Goal: Task Accomplishment & Management: Use online tool/utility

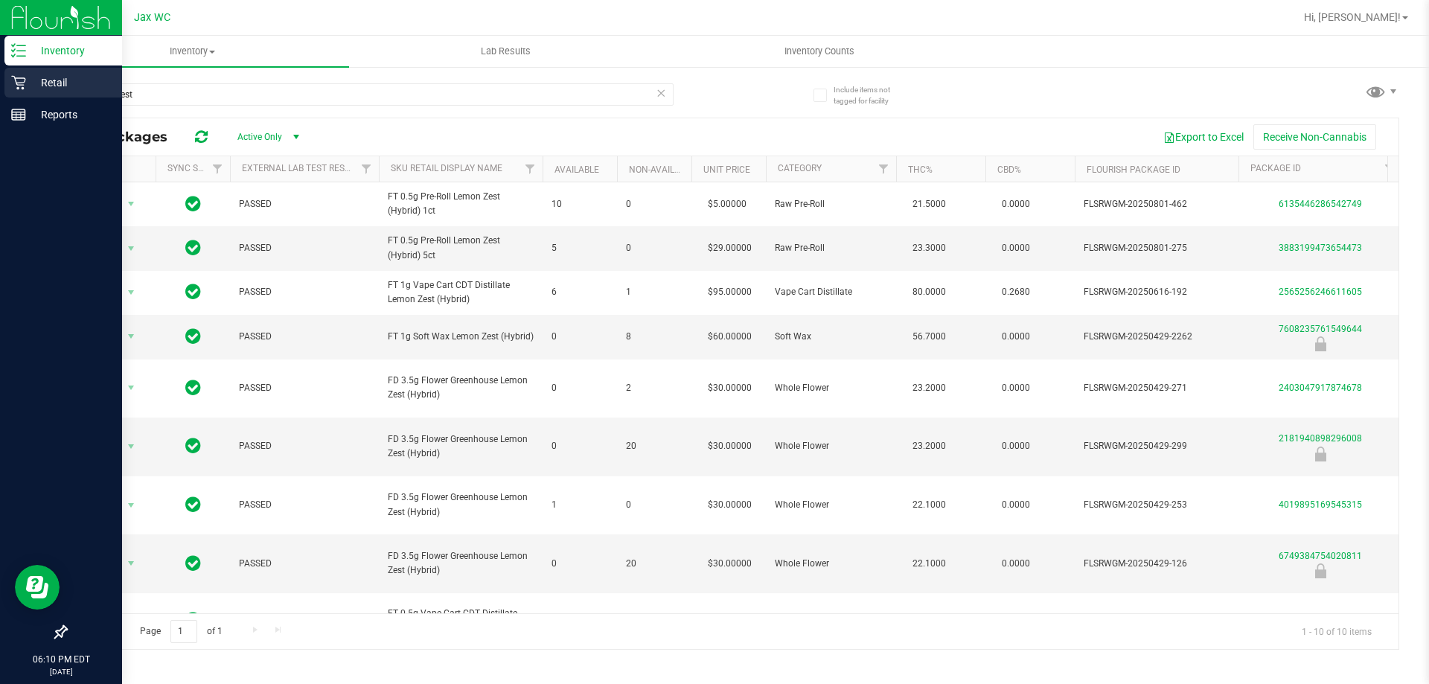
click at [28, 85] on p "Retail" at bounding box center [70, 83] width 89 height 18
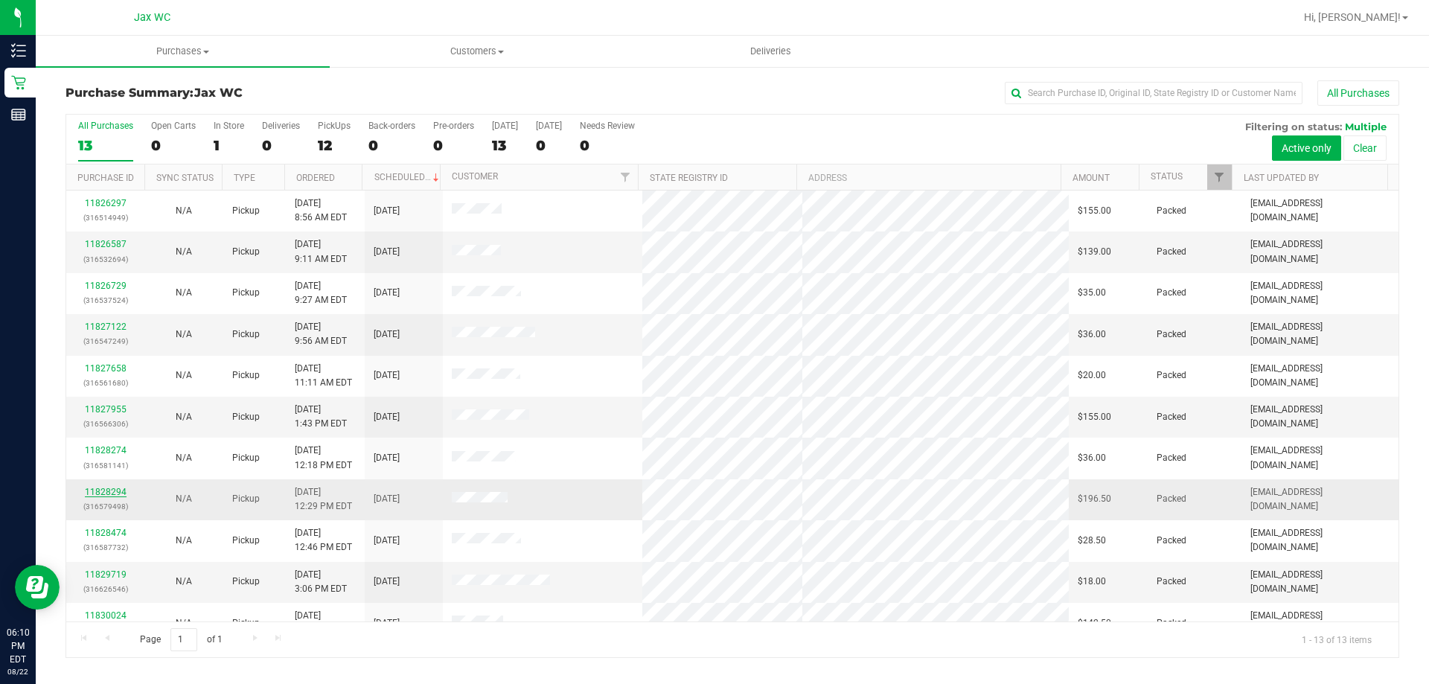
click at [120, 489] on link "11828294" at bounding box center [106, 492] width 42 height 10
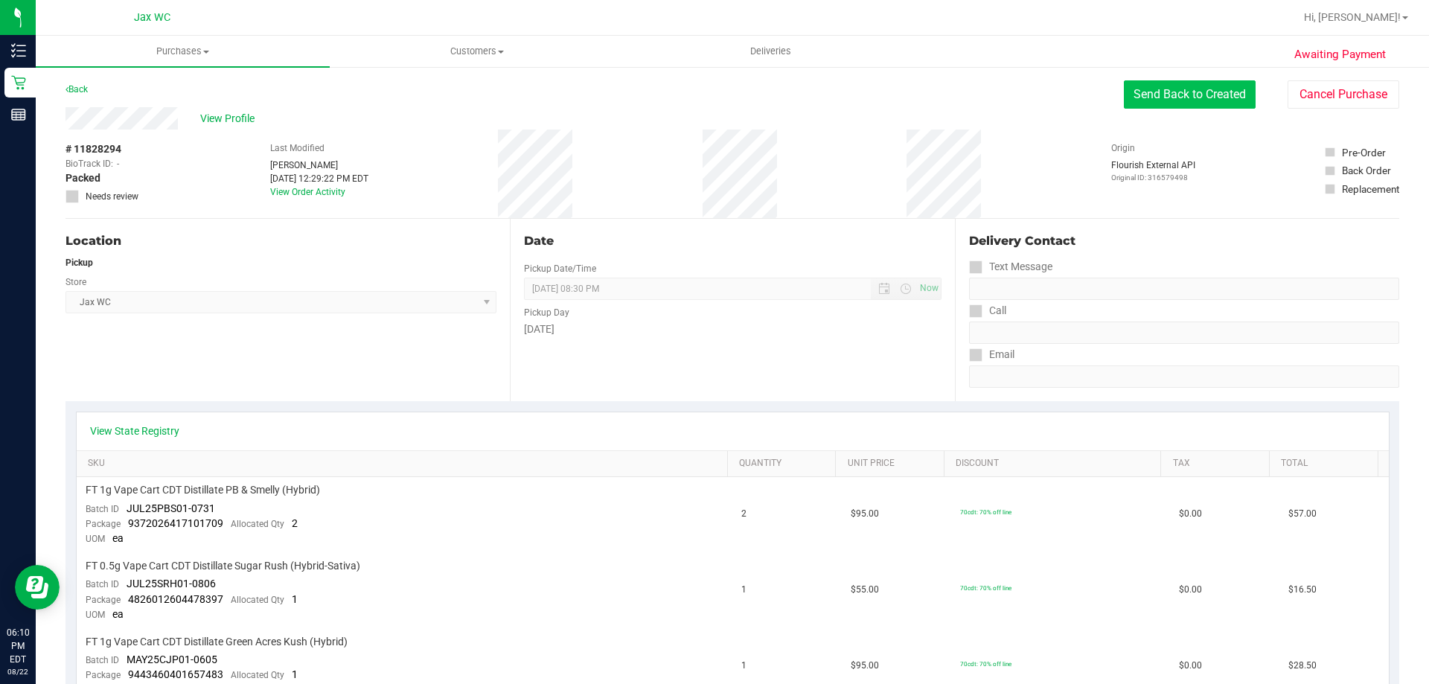
click at [1201, 97] on button "Send Back to Created" at bounding box center [1190, 94] width 132 height 28
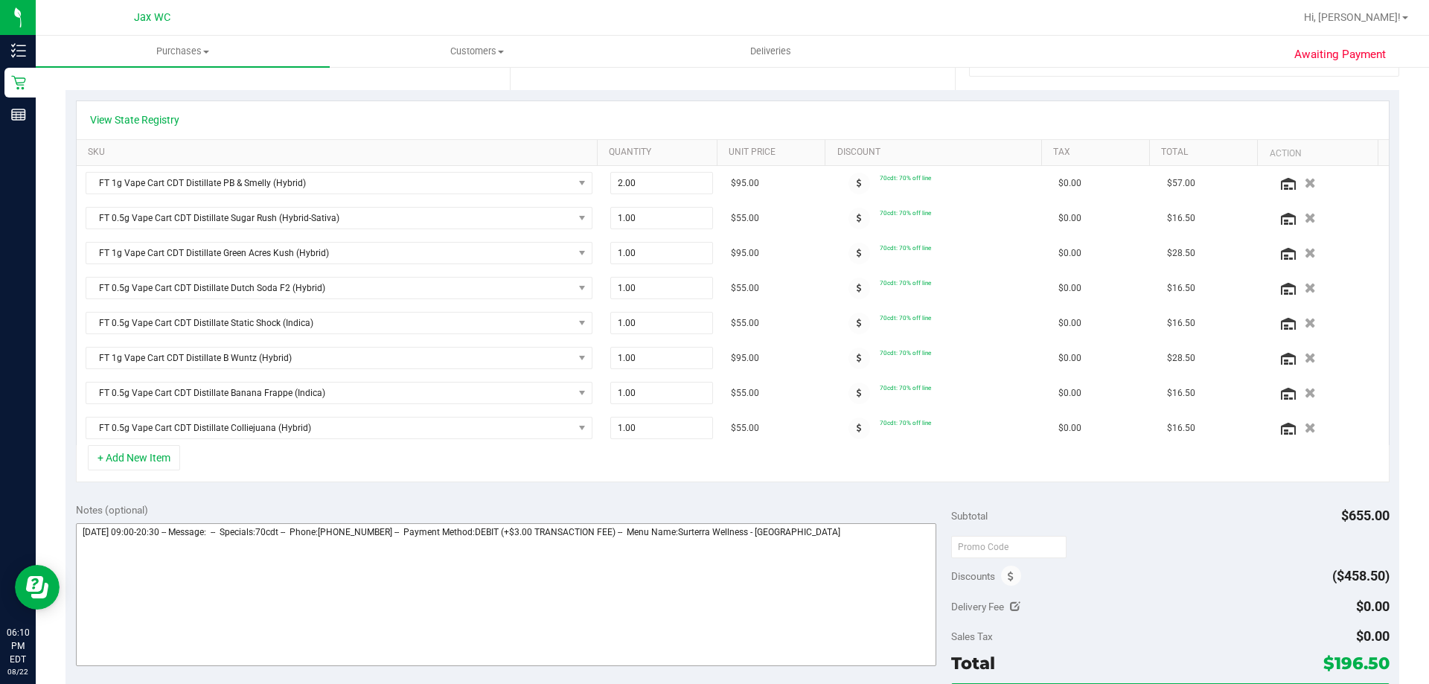
scroll to position [372, 0]
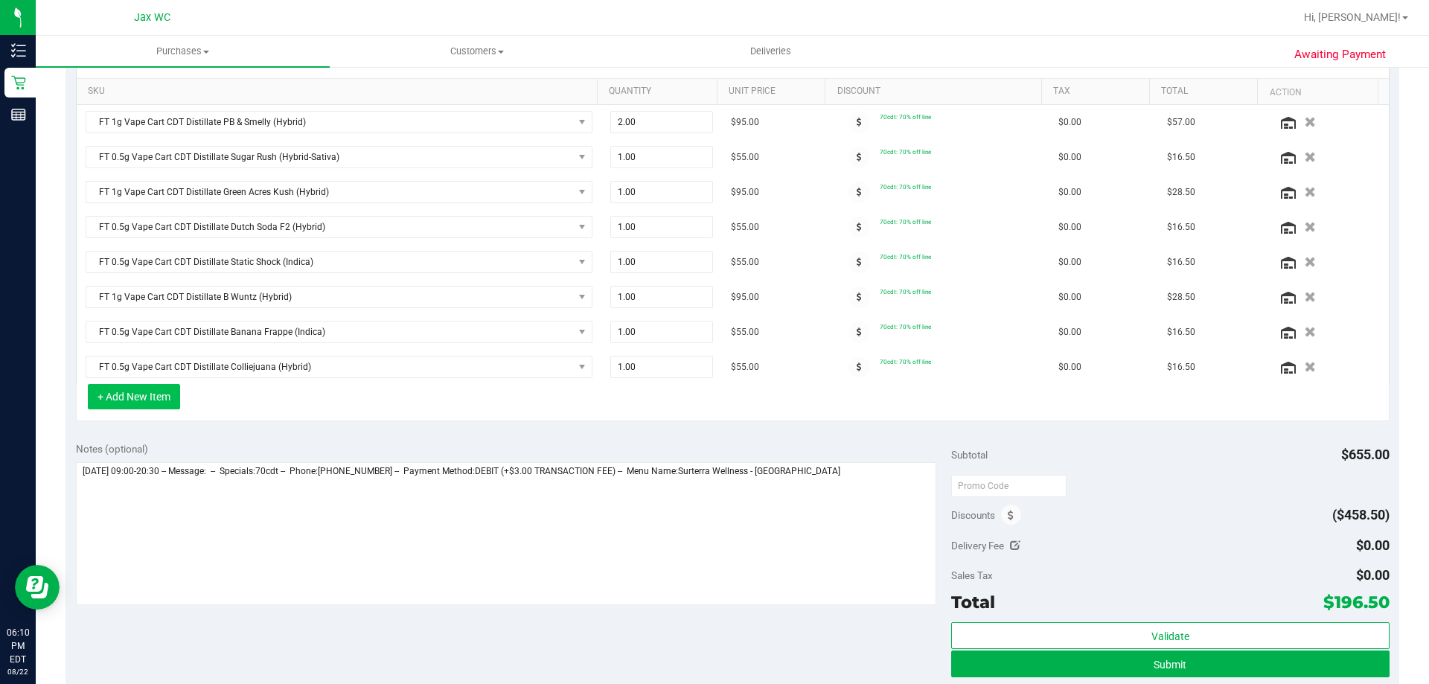
click at [135, 405] on button "+ Add New Item" at bounding box center [134, 396] width 92 height 25
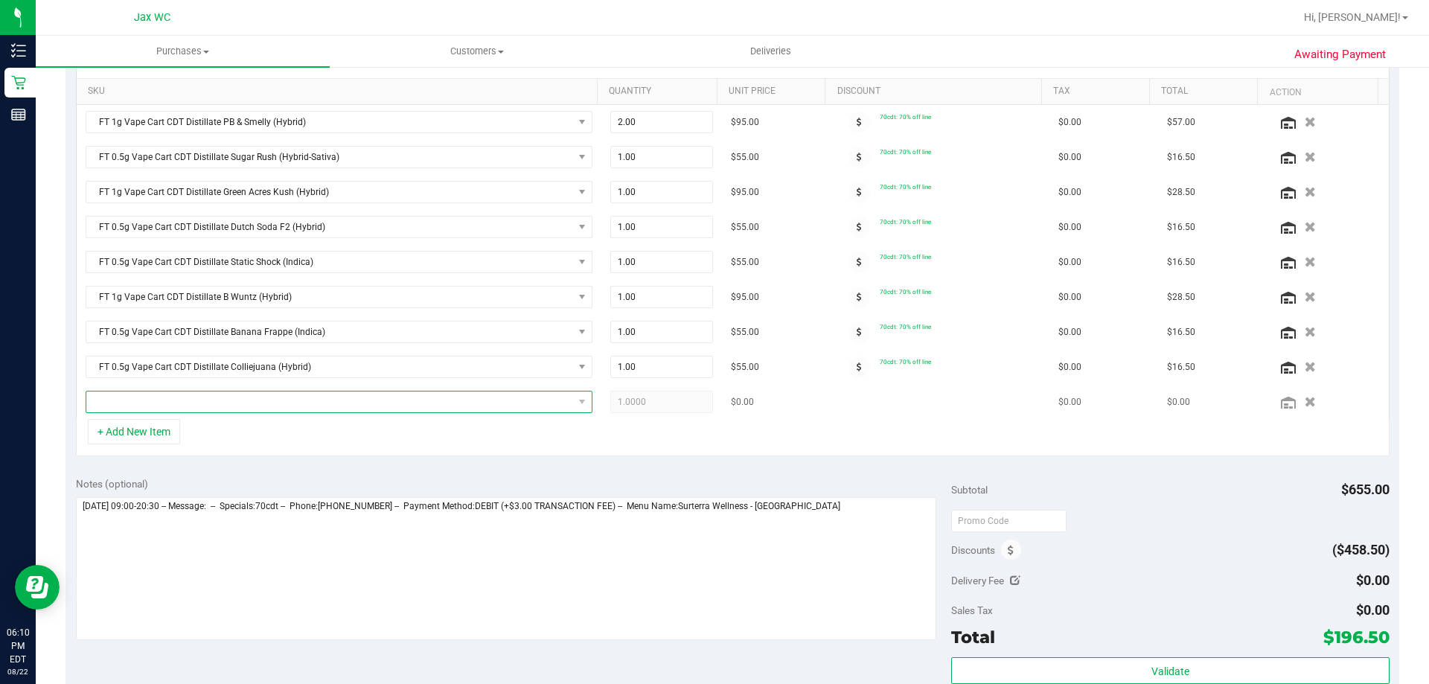
click at [255, 409] on span "NO DATA FOUND" at bounding box center [329, 401] width 487 height 21
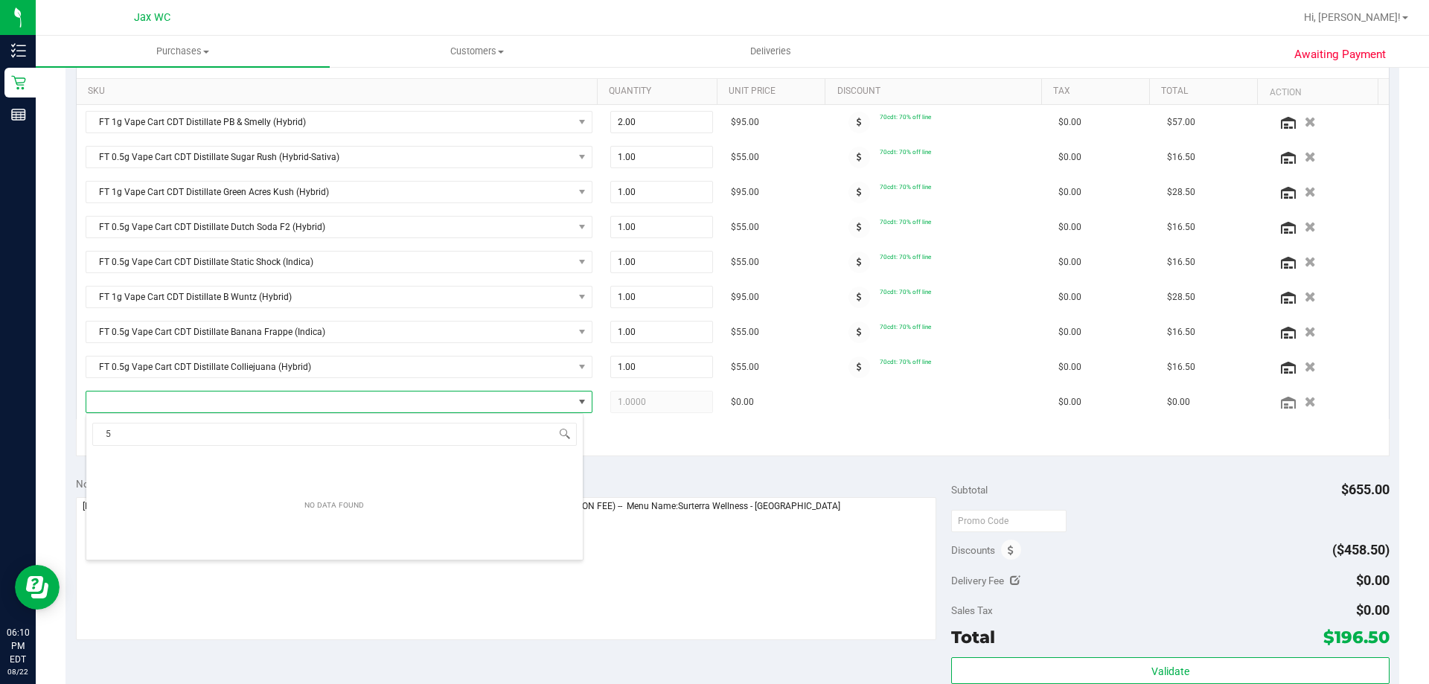
scroll to position [22, 493]
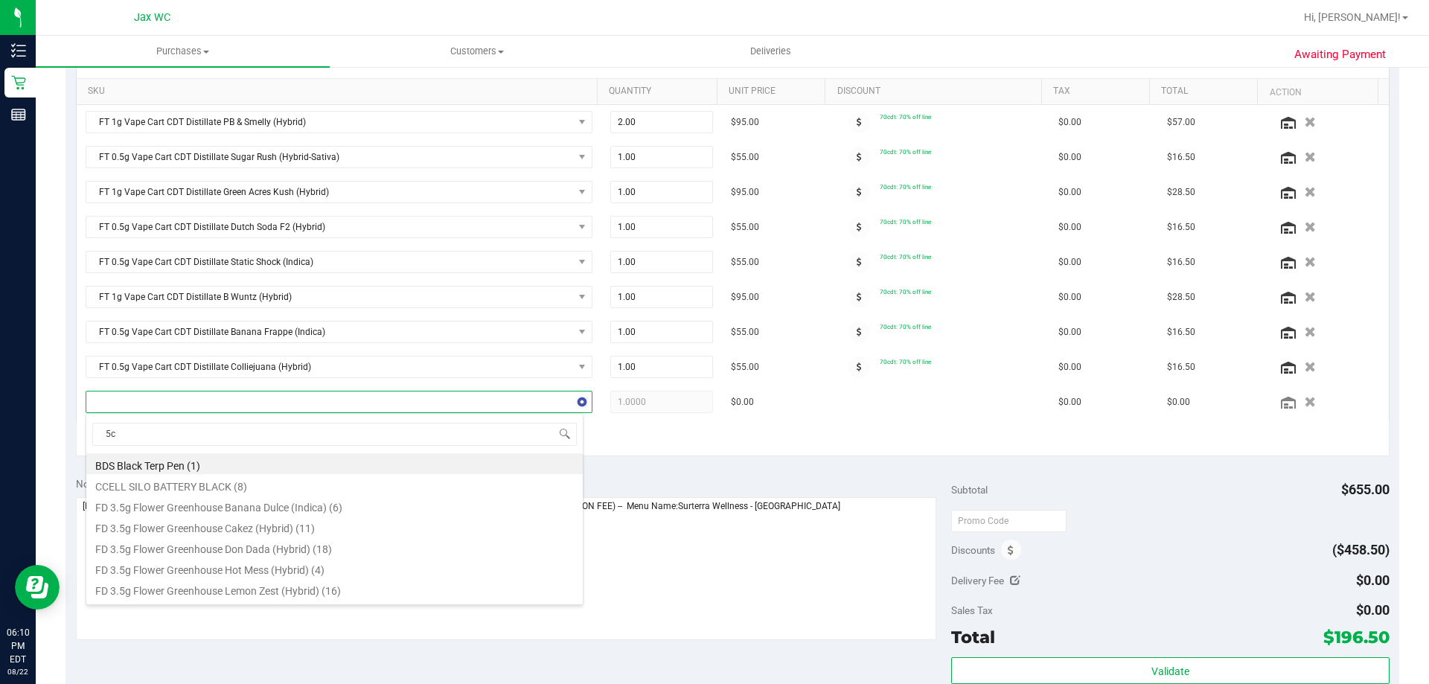
type input "5ct"
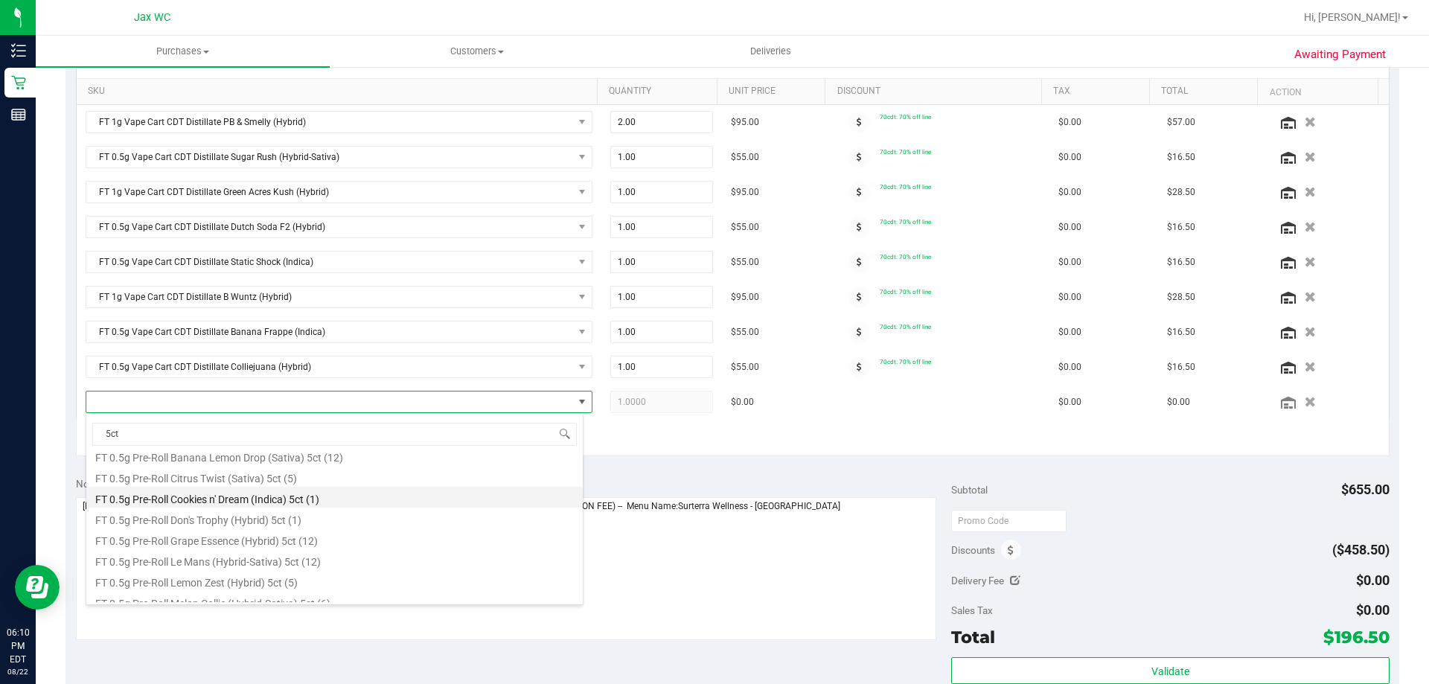
scroll to position [122, 0]
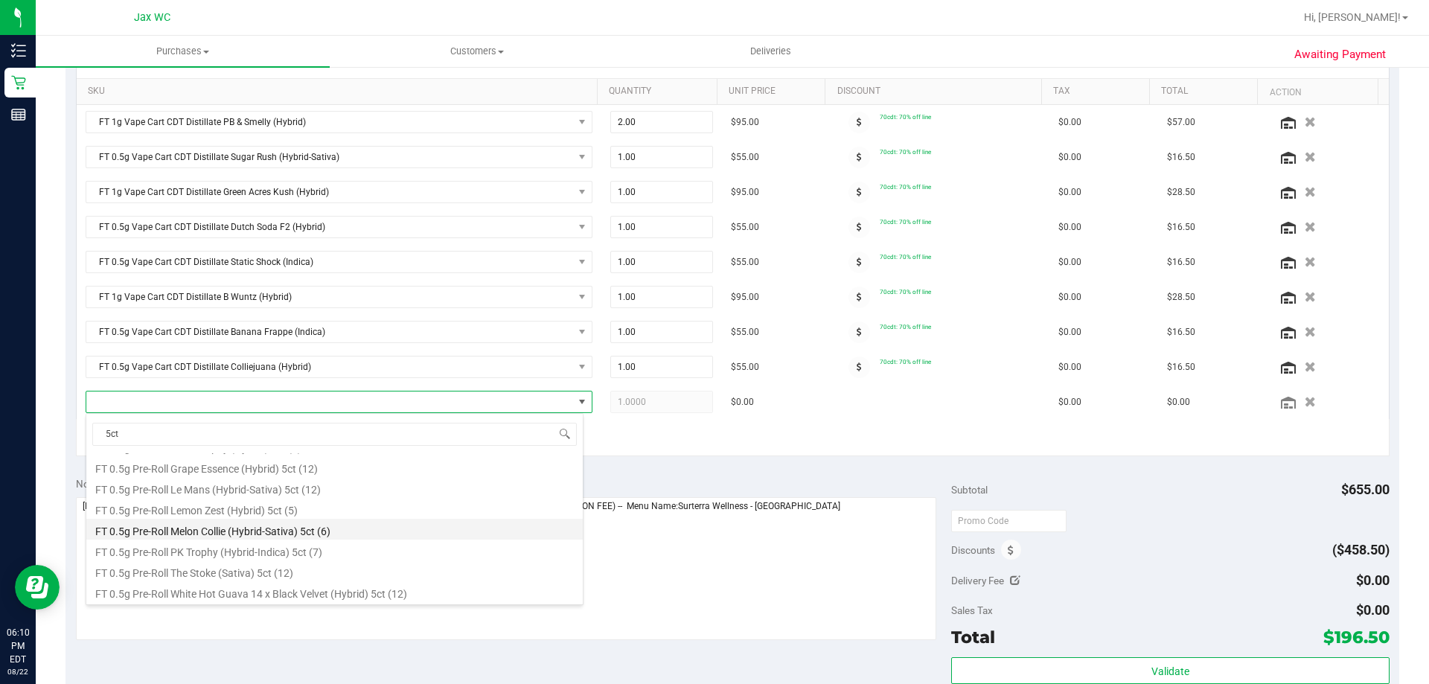
click at [332, 530] on li "FT 0.5g Pre-Roll Melon Collie (Hybrid-Sativa) 5ct (6)" at bounding box center [334, 529] width 496 height 21
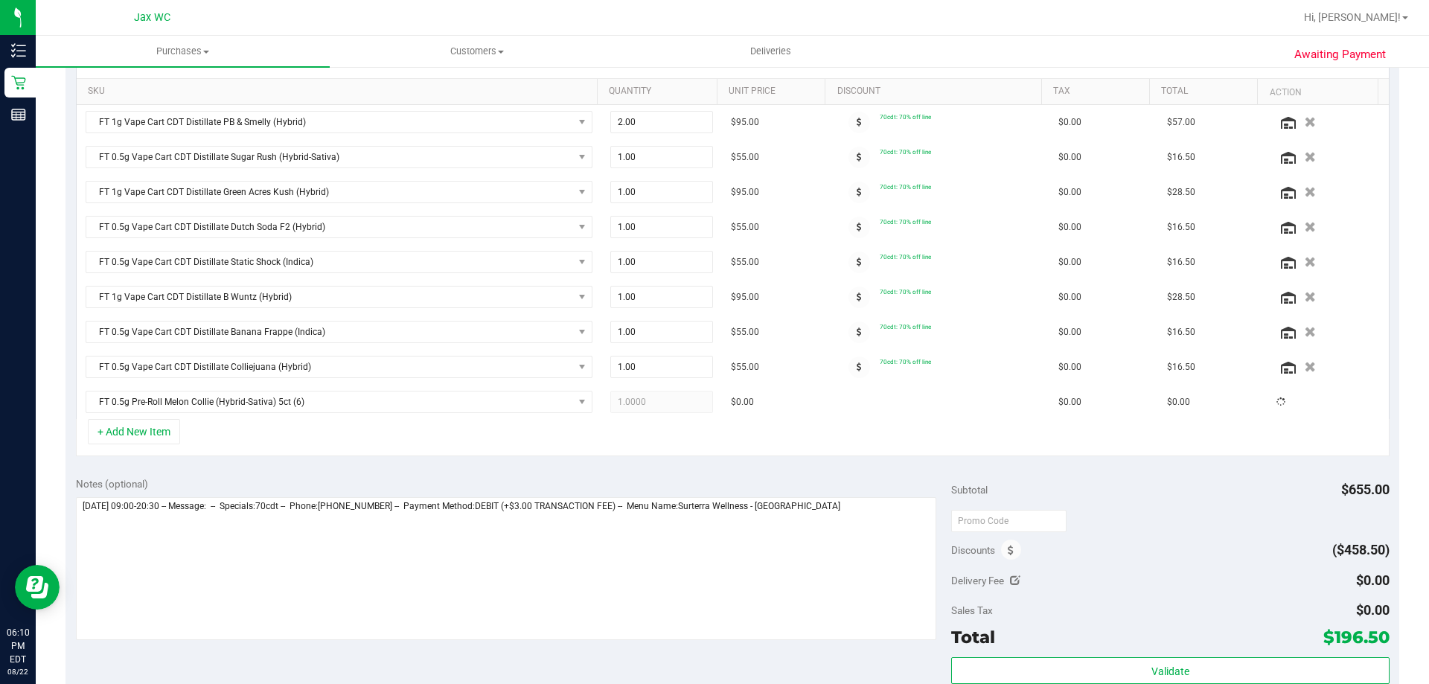
click at [466, 445] on div "+ Add New Item" at bounding box center [733, 437] width 1314 height 37
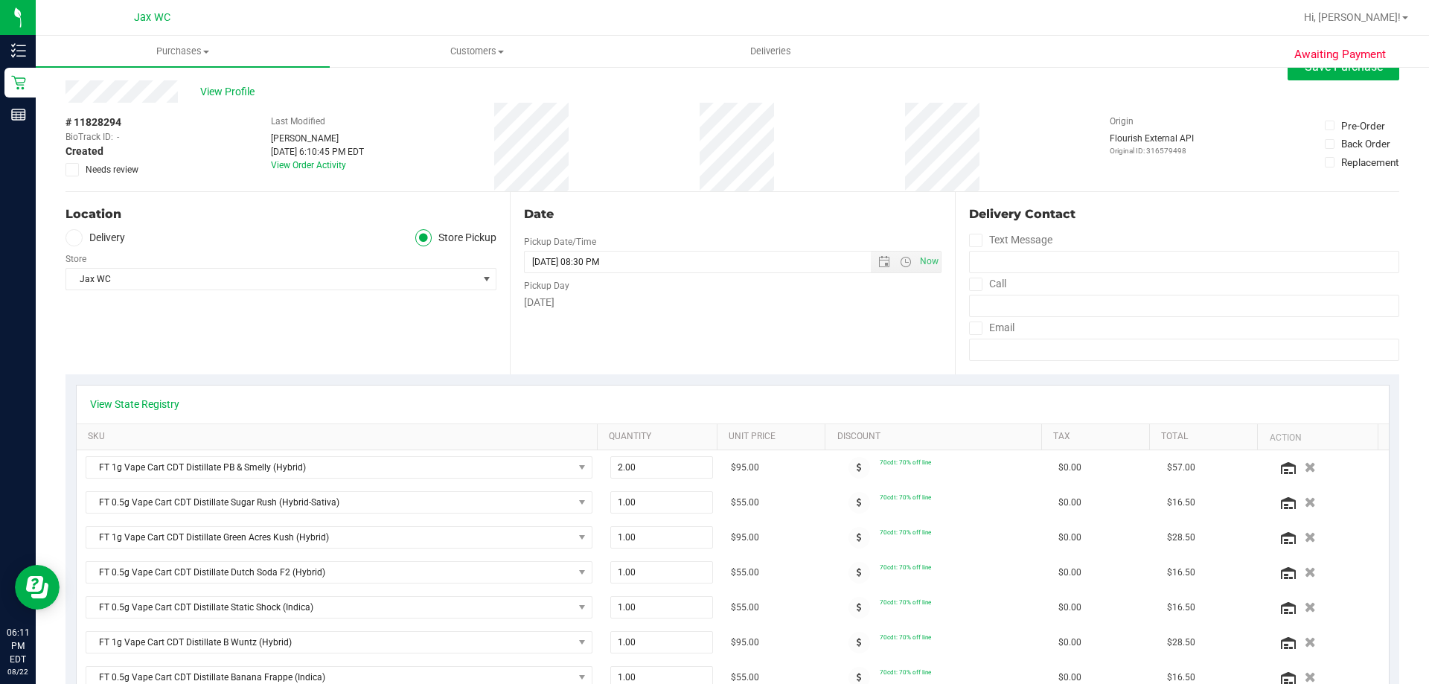
scroll to position [0, 0]
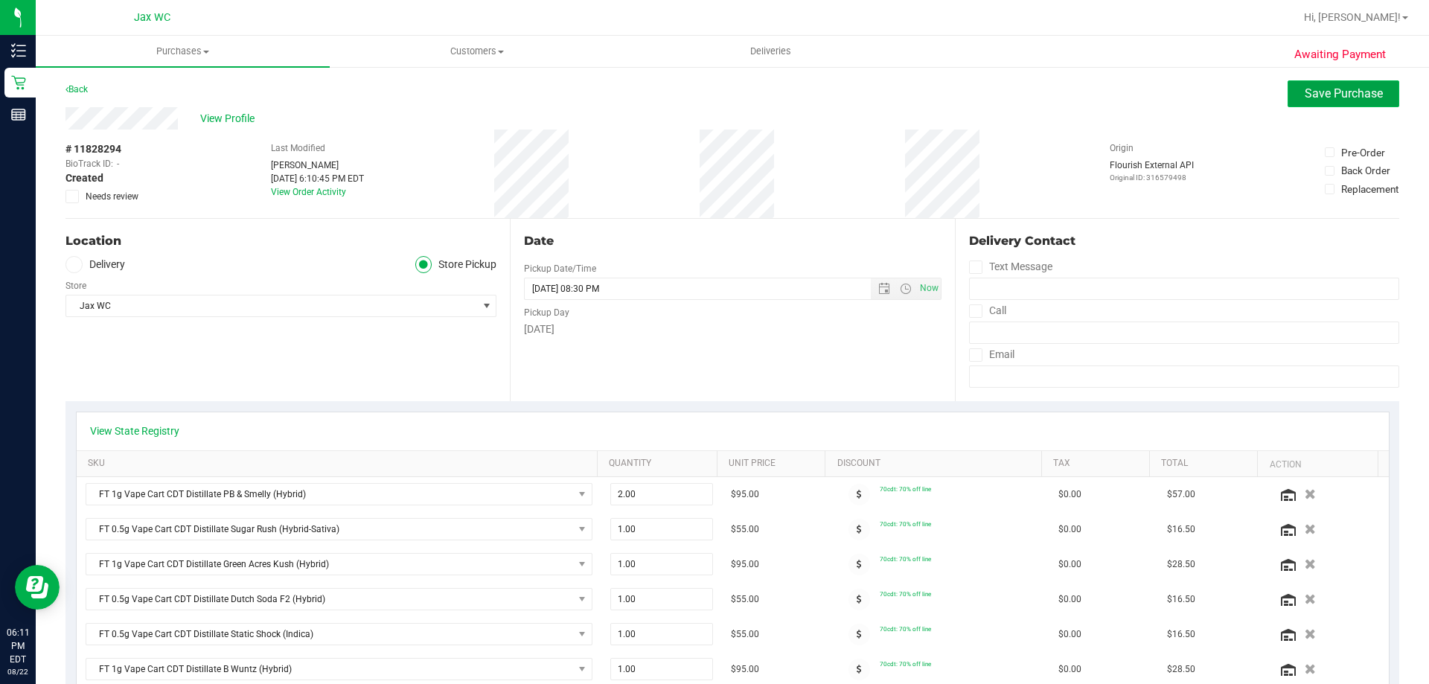
click at [1298, 81] on button "Save Purchase" at bounding box center [1344, 93] width 112 height 27
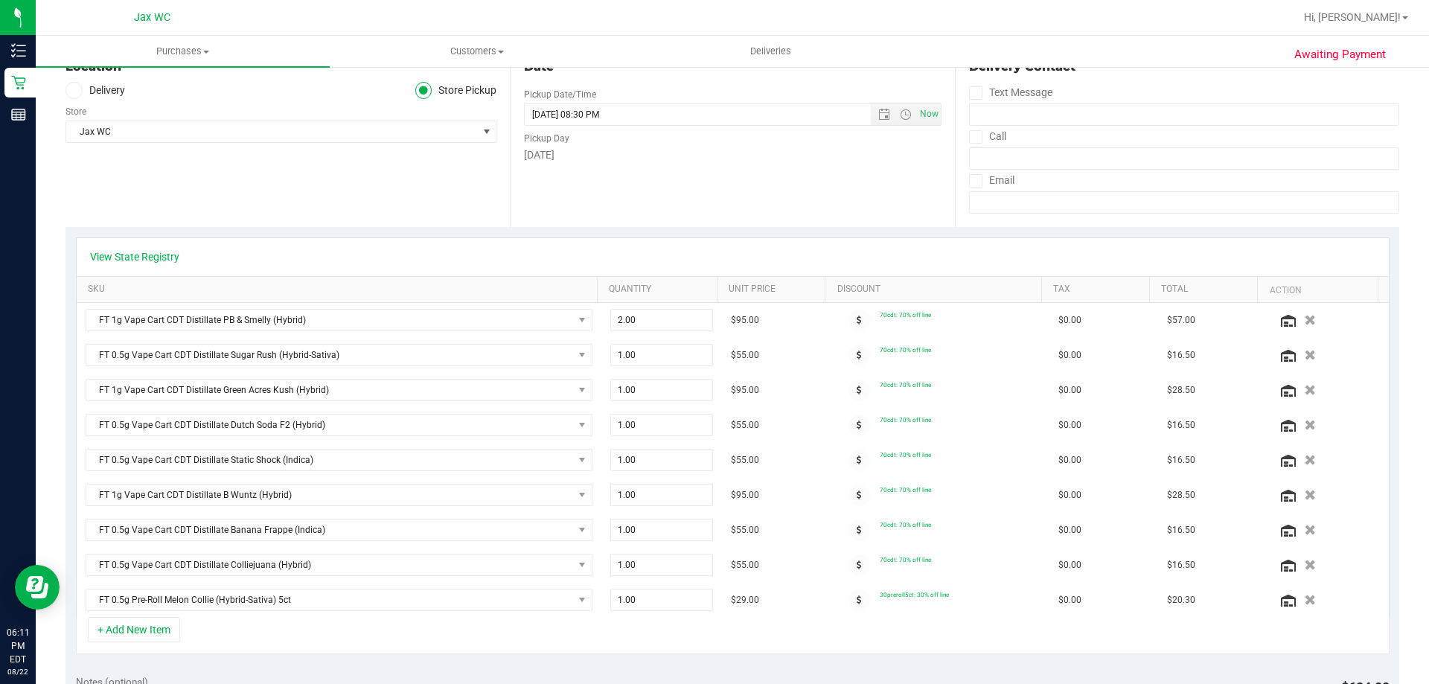
scroll to position [298, 0]
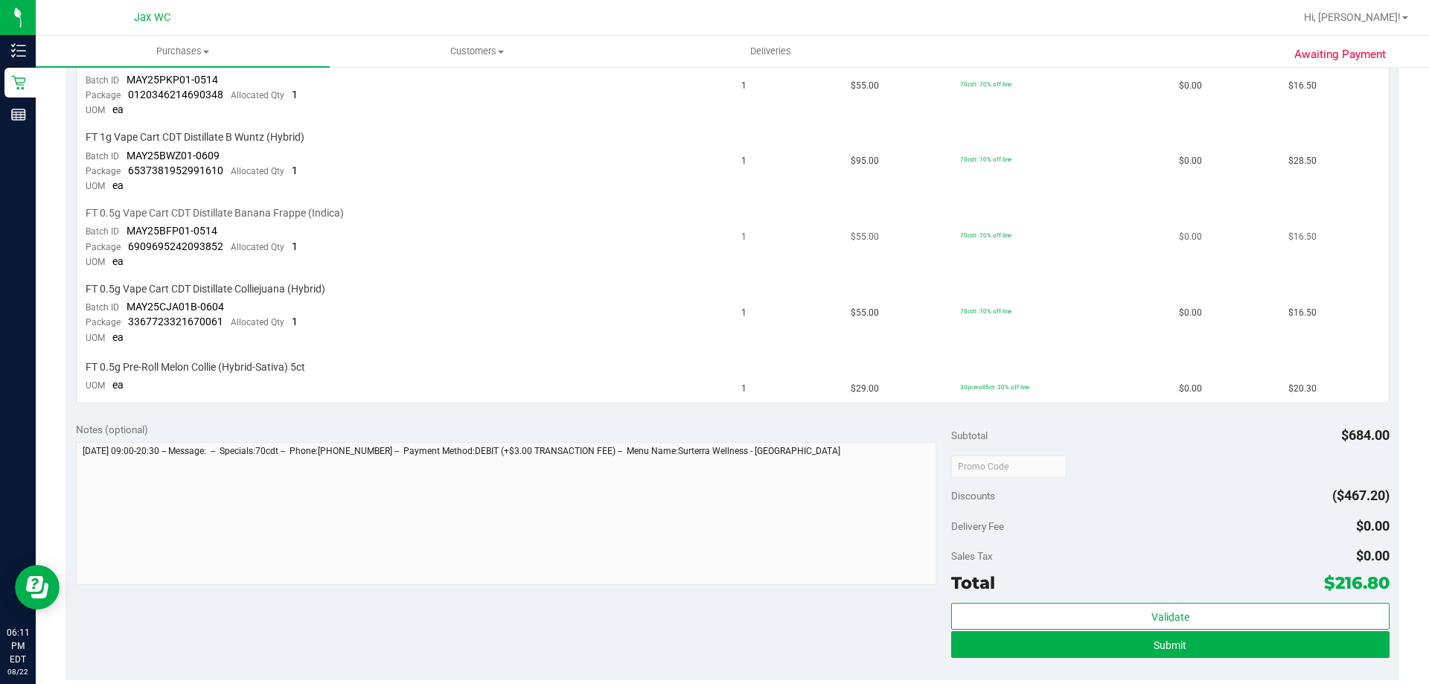
scroll to position [744, 0]
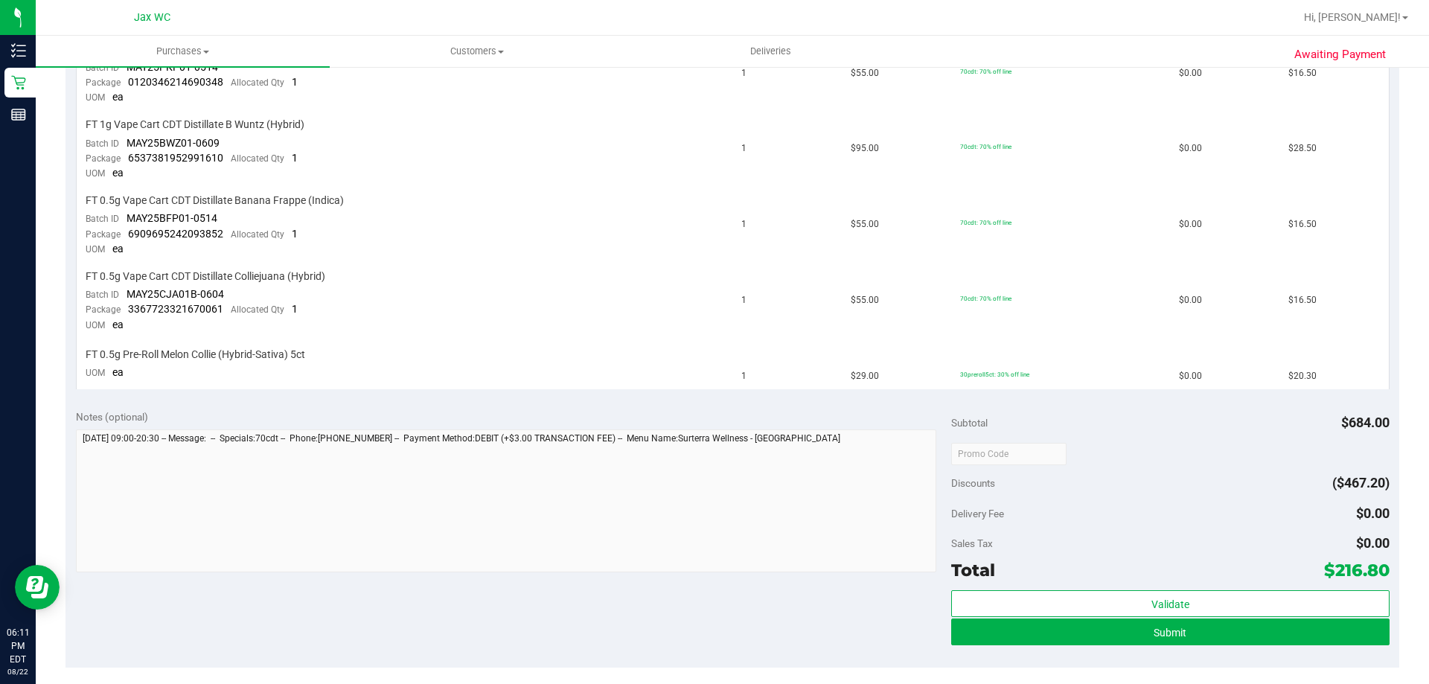
click at [1090, 645] on div "Submit" at bounding box center [1170, 633] width 438 height 28
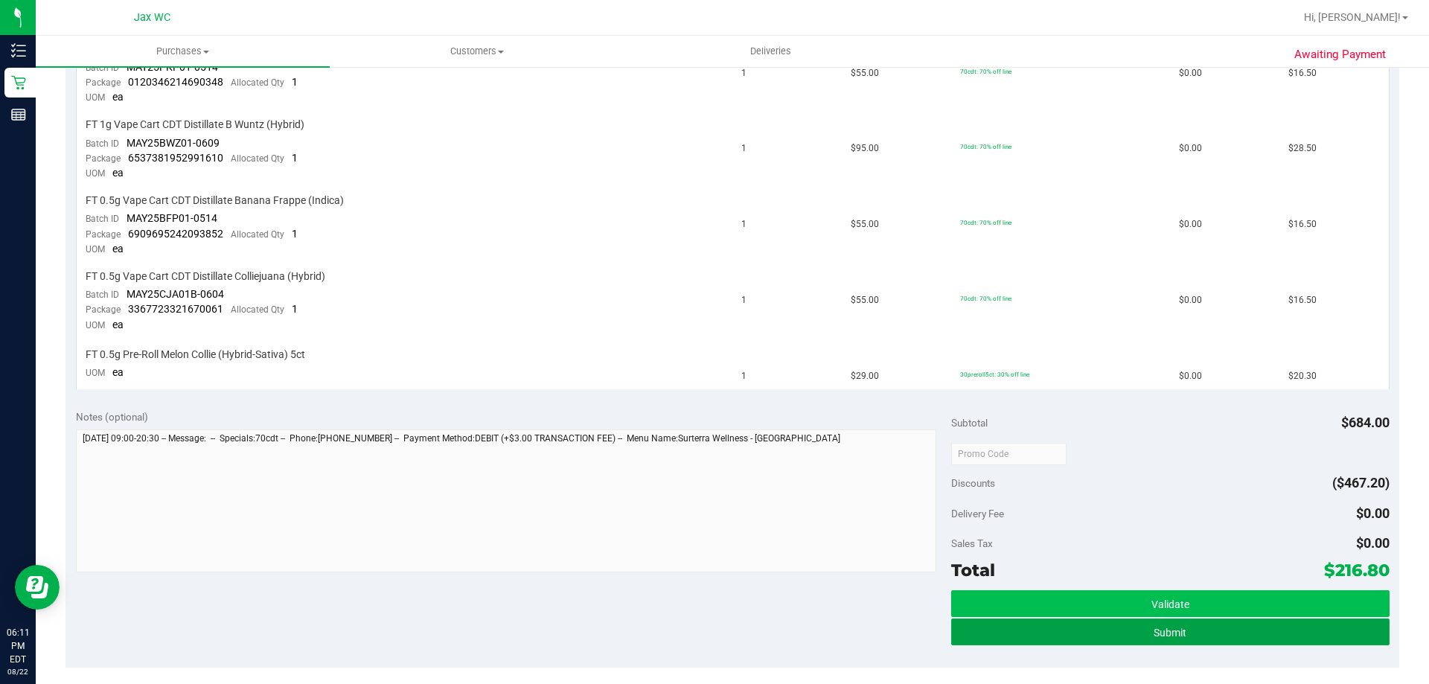
click at [1097, 635] on button "Submit" at bounding box center [1170, 632] width 438 height 27
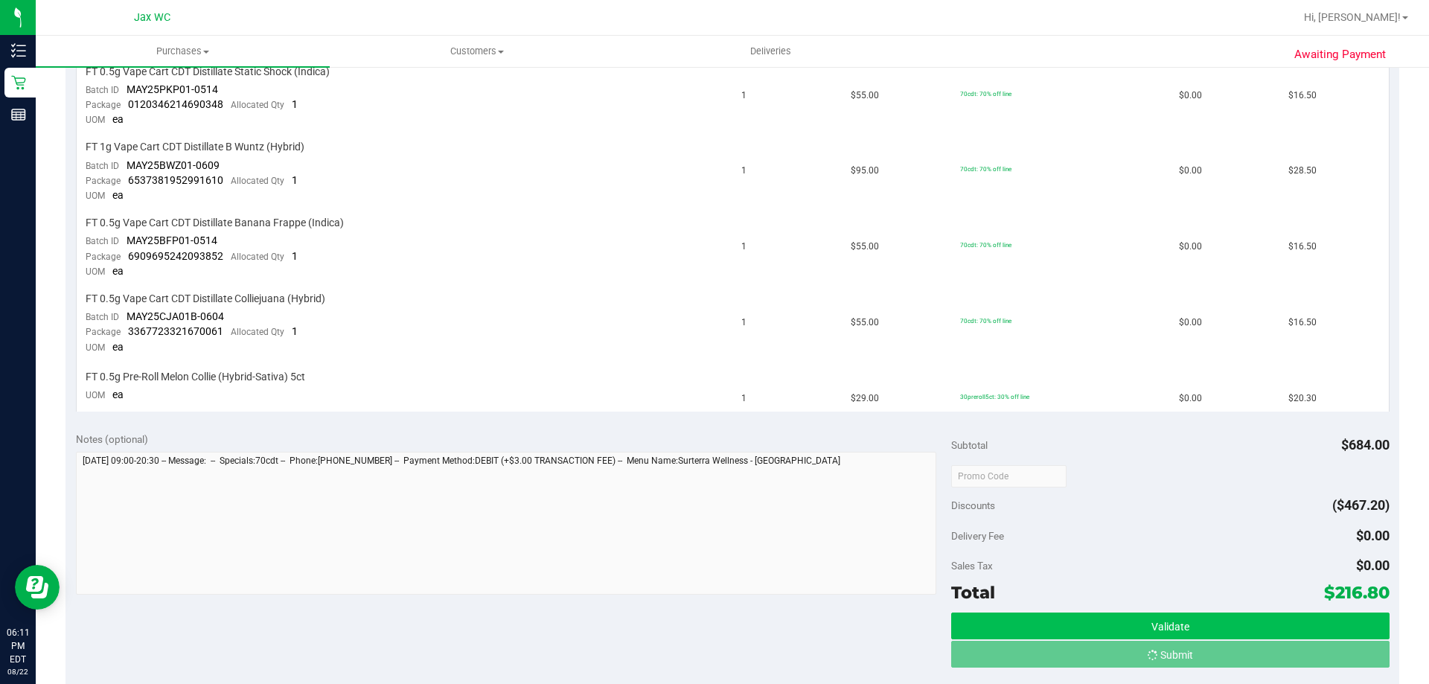
scroll to position [700, 0]
